Goal: Browse casually: Explore the website without a specific task or goal

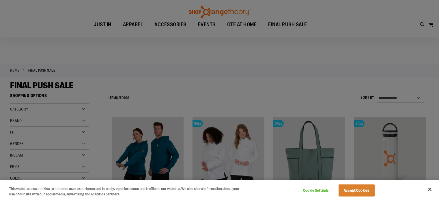
scroll to position [48, 0]
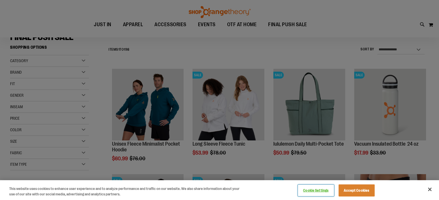
click at [320, 192] on button "Cookie Settings" at bounding box center [316, 191] width 36 height 12
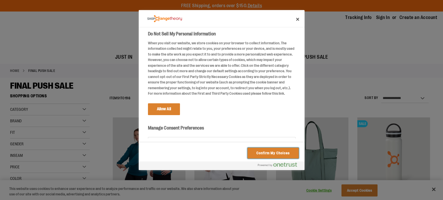
click at [279, 153] on button "Confirm My Choices" at bounding box center [272, 153] width 51 height 11
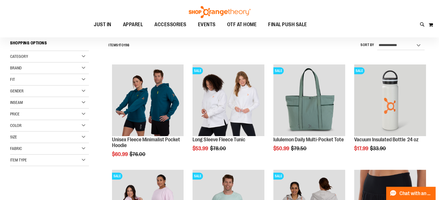
scroll to position [53, 0]
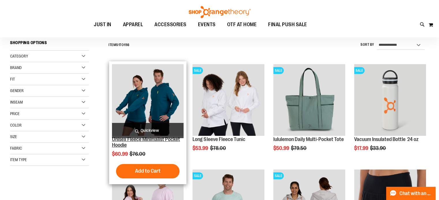
click at [136, 144] on link "Unisex Fleece Minimalist Pocket Hoodie" at bounding box center [146, 143] width 68 height 12
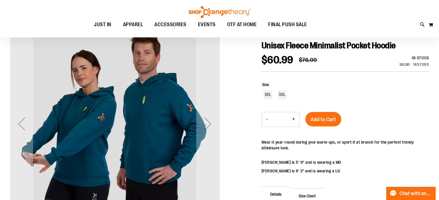
scroll to position [65, 0]
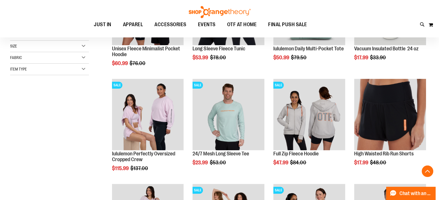
scroll to position [146, 0]
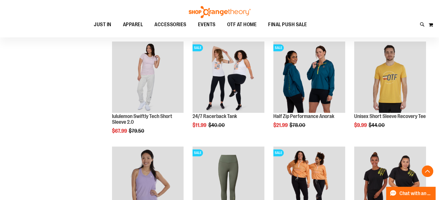
scroll to position [285, 0]
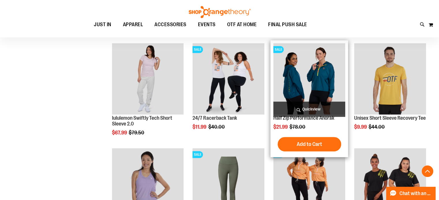
click at [324, 87] on img "product" at bounding box center [309, 79] width 72 height 72
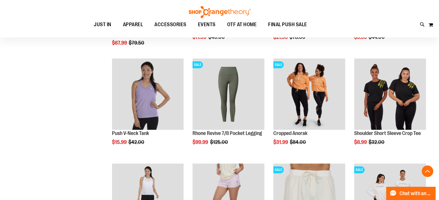
scroll to position [377, 0]
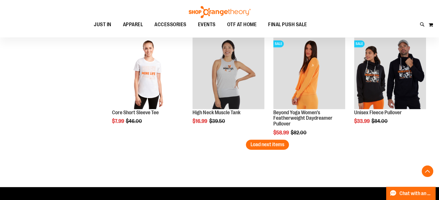
scroll to position [923, 0]
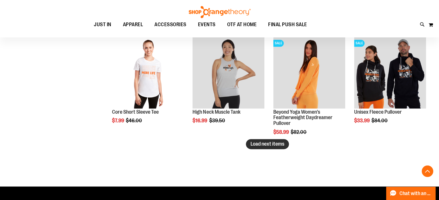
click at [273, 143] on span "Load next items" at bounding box center [267, 144] width 34 height 6
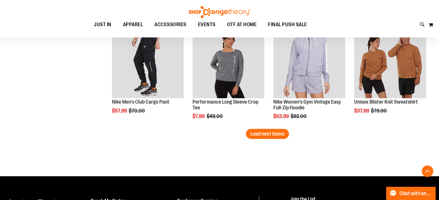
scroll to position [1249, 0]
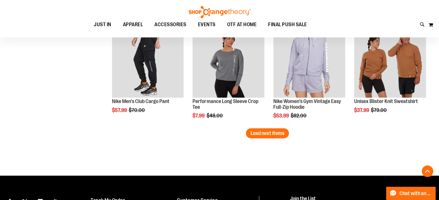
click at [269, 129] on button "Load next items" at bounding box center [267, 134] width 43 height 10
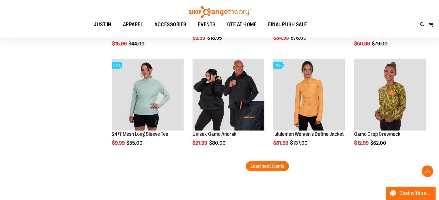
scroll to position [1533, 0]
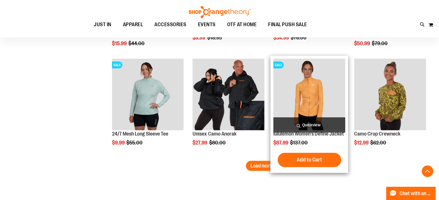
click at [271, 158] on div "SALE lululemon Women's Define Jacket $87.99 Regular Price $137.00 Quickview Add…" at bounding box center [309, 114] width 78 height 117
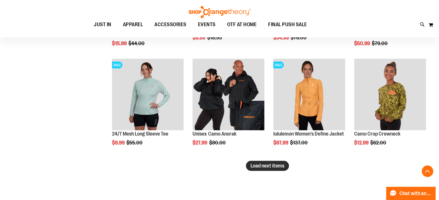
click at [258, 165] on span "Load next items" at bounding box center [267, 166] width 34 height 6
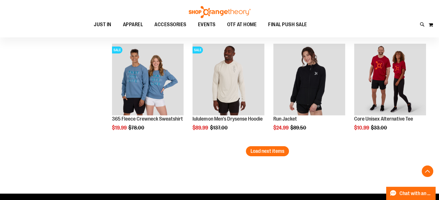
scroll to position [1864, 0]
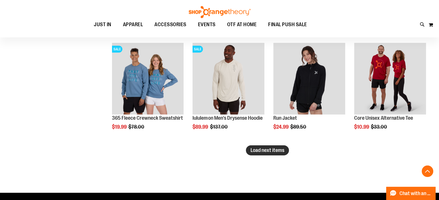
click at [279, 149] on span "Load next items" at bounding box center [267, 151] width 34 height 6
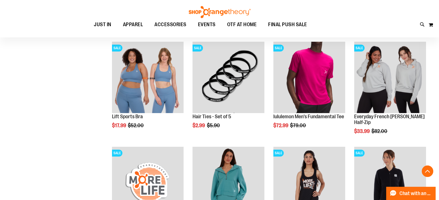
scroll to position [1971, 0]
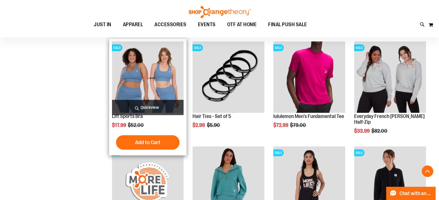
click at [143, 96] on img "product" at bounding box center [148, 78] width 72 height 72
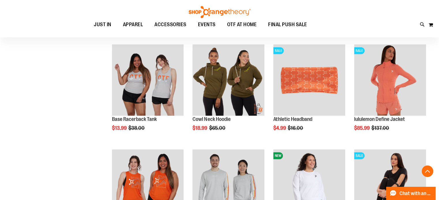
scroll to position [405, 0]
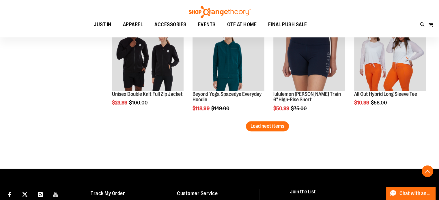
scroll to position [960, 0]
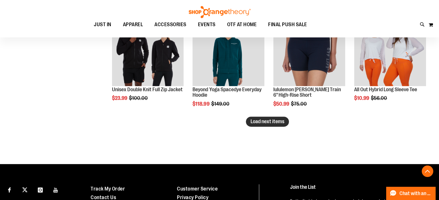
click at [263, 121] on span "Load next items" at bounding box center [267, 122] width 34 height 6
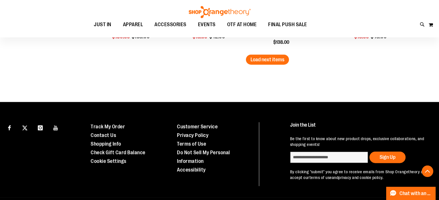
scroll to position [1340, 0]
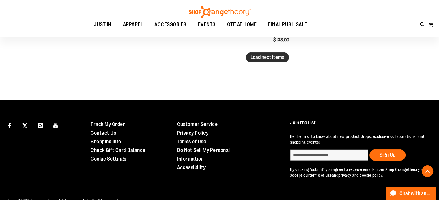
click at [275, 57] on span "Load next items" at bounding box center [267, 58] width 34 height 6
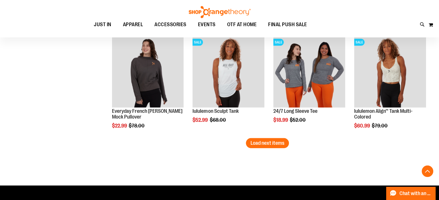
scroll to position [1572, 0]
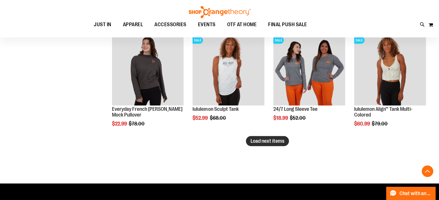
click at [269, 145] on button "Load next items" at bounding box center [267, 141] width 43 height 10
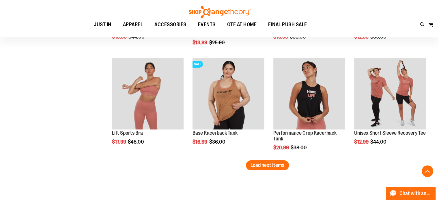
scroll to position [1864, 0]
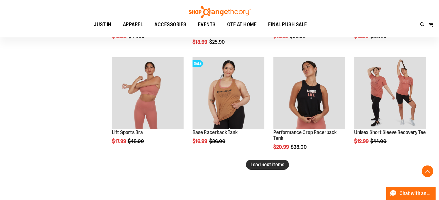
click at [273, 163] on span "Load next items" at bounding box center [267, 165] width 34 height 6
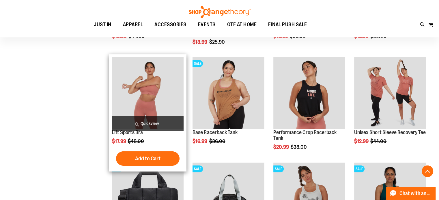
click at [151, 98] on img "product" at bounding box center [148, 93] width 72 height 72
